Goal: Task Accomplishment & Management: Manage account settings

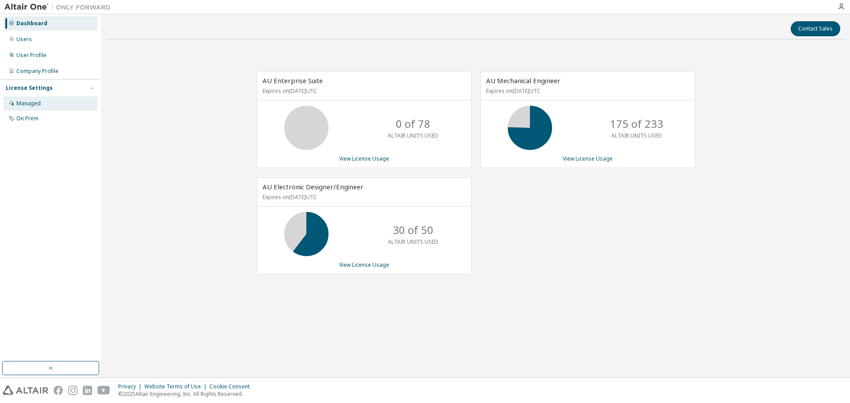
click at [34, 105] on div "Managed" at bounding box center [28, 103] width 24 height 7
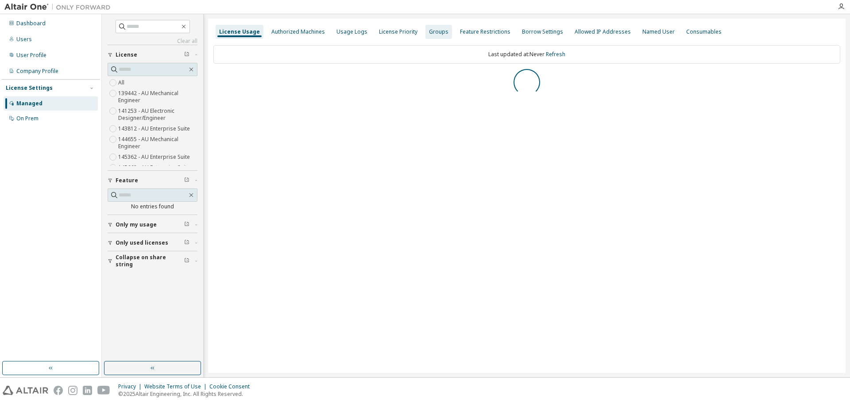
click at [433, 35] on div "Groups" at bounding box center [438, 31] width 19 height 7
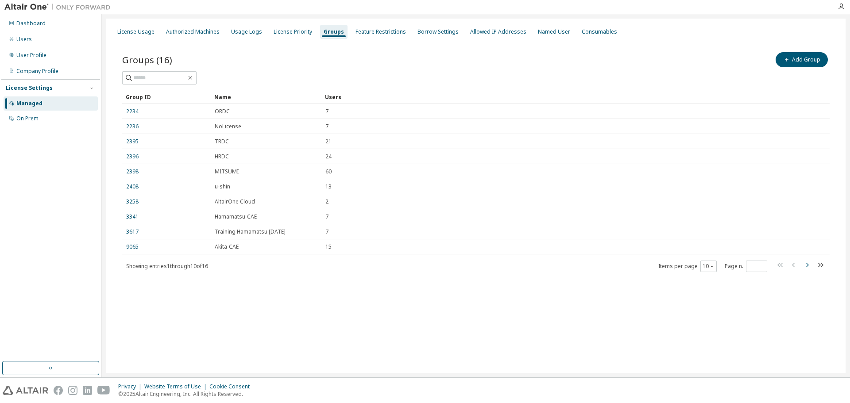
click at [804, 265] on icon "button" at bounding box center [807, 265] width 11 height 11
type input "*"
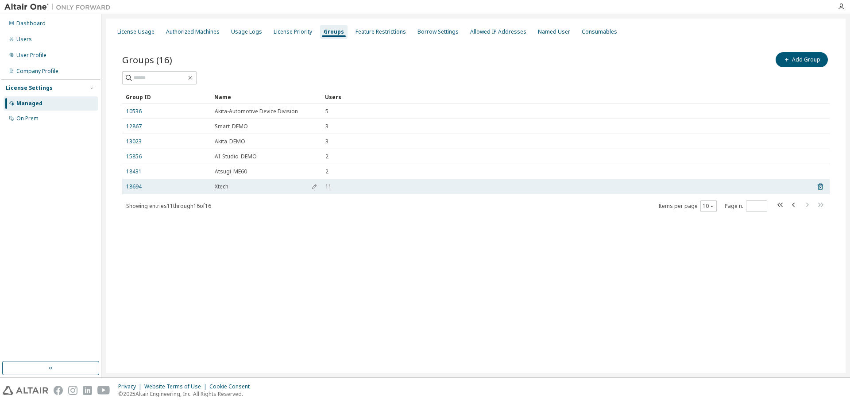
click at [224, 188] on span "Xtech" at bounding box center [222, 186] width 14 height 7
click at [129, 190] on link "18694" at bounding box center [133, 186] width 15 height 7
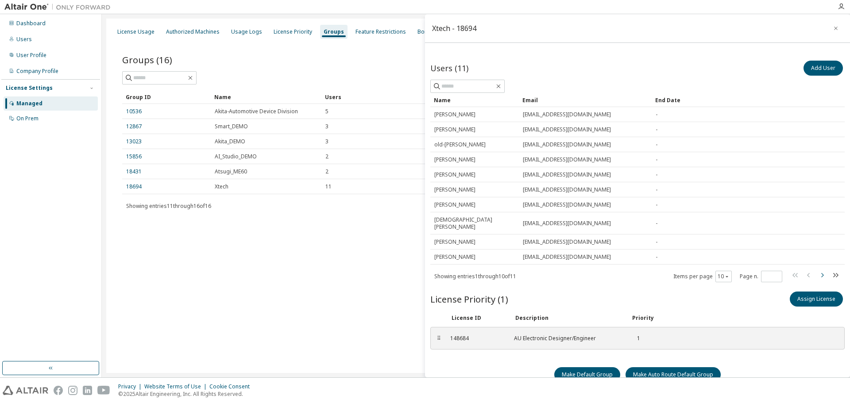
click at [817, 270] on icon "button" at bounding box center [822, 275] width 11 height 11
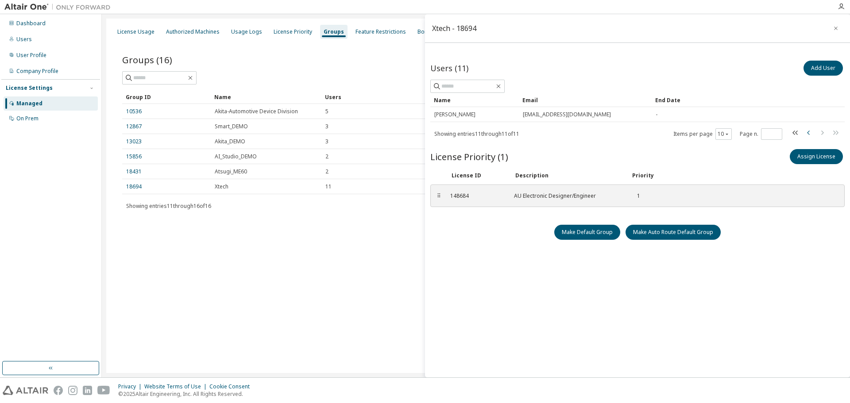
click at [807, 135] on icon "button" at bounding box center [808, 132] width 11 height 11
type input "*"
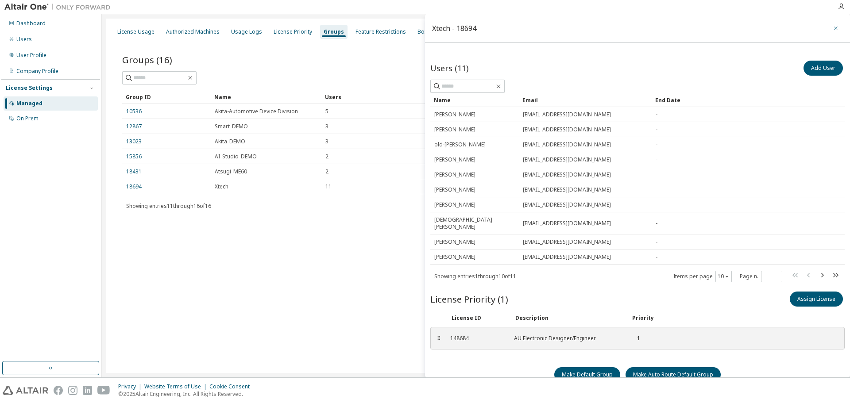
click at [833, 28] on icon "button" at bounding box center [836, 28] width 6 height 7
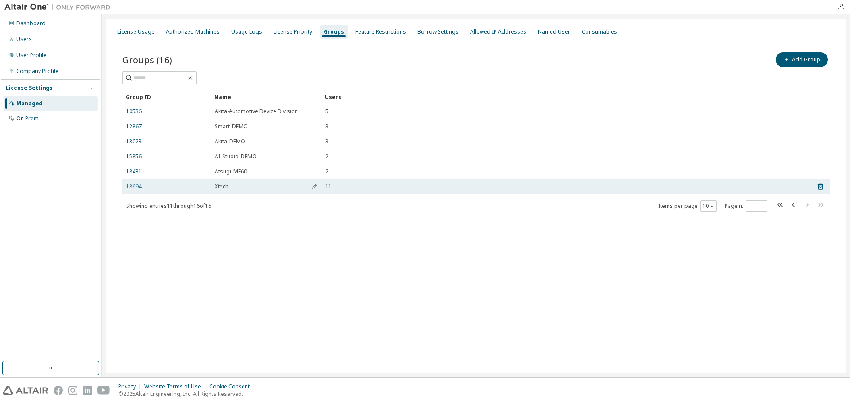
click at [136, 187] on link "18694" at bounding box center [133, 186] width 15 height 7
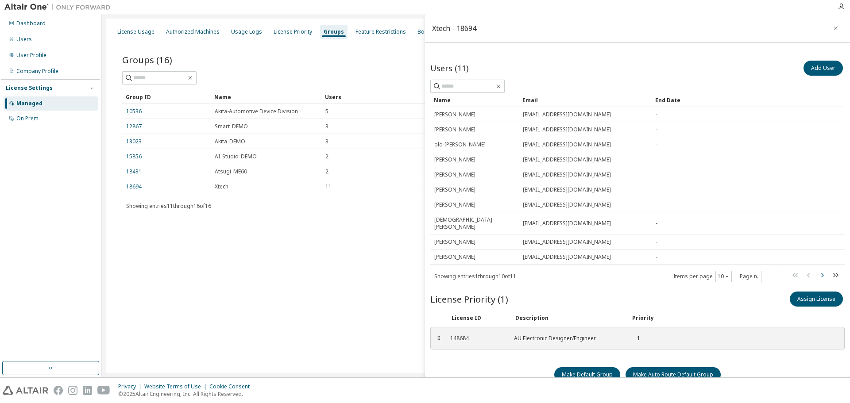
click at [817, 270] on icon "button" at bounding box center [822, 275] width 11 height 11
type input "*"
